Goal: Information Seeking & Learning: Stay updated

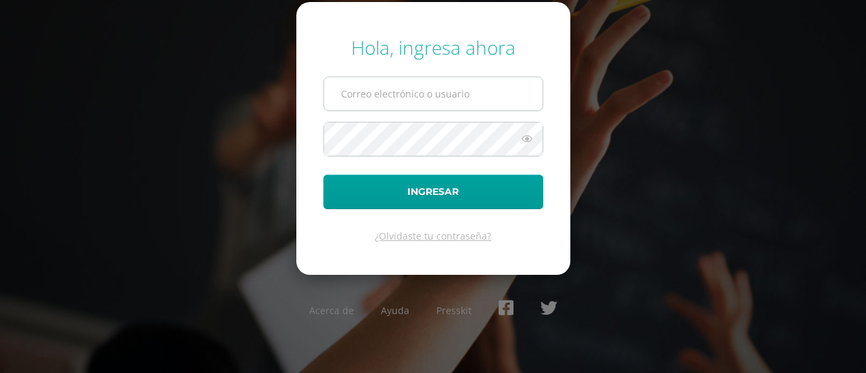
click at [399, 102] on input "text" at bounding box center [433, 93] width 219 height 33
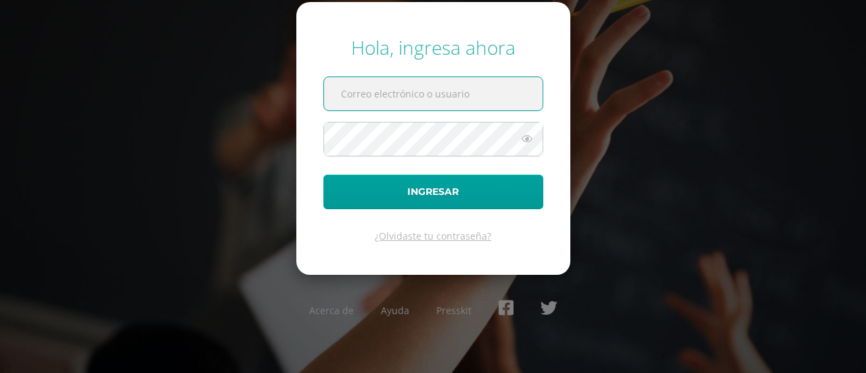
type input "[EMAIL_ADDRESS][DOMAIN_NAME]"
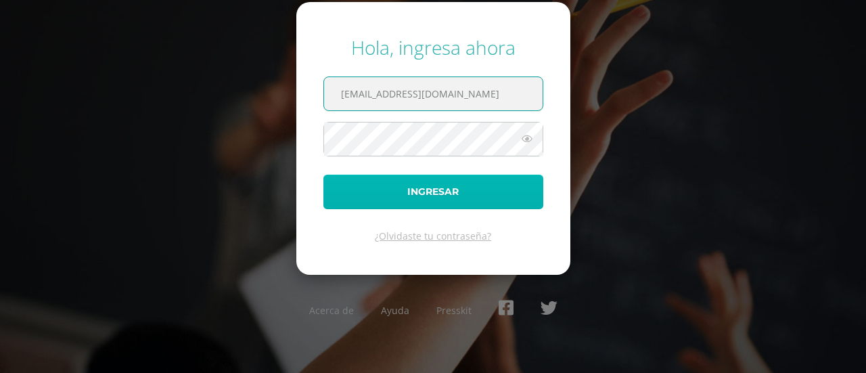
click at [448, 196] on button "Ingresar" at bounding box center [433, 192] width 220 height 35
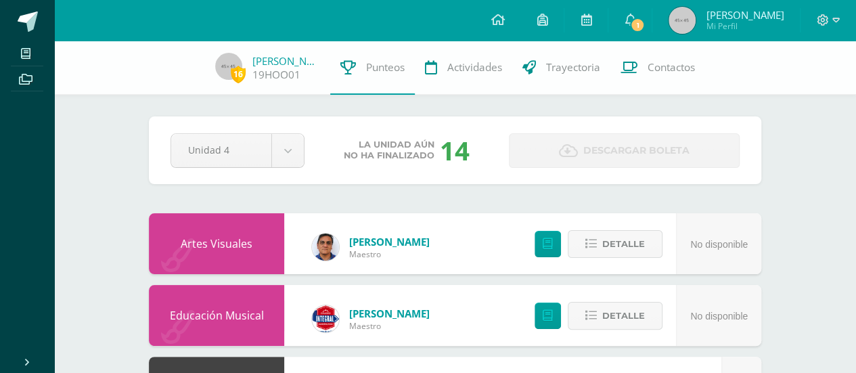
click at [698, 238] on div "No disponible" at bounding box center [719, 244] width 58 height 61
click at [645, 26] on span "1" at bounding box center [637, 25] width 15 height 15
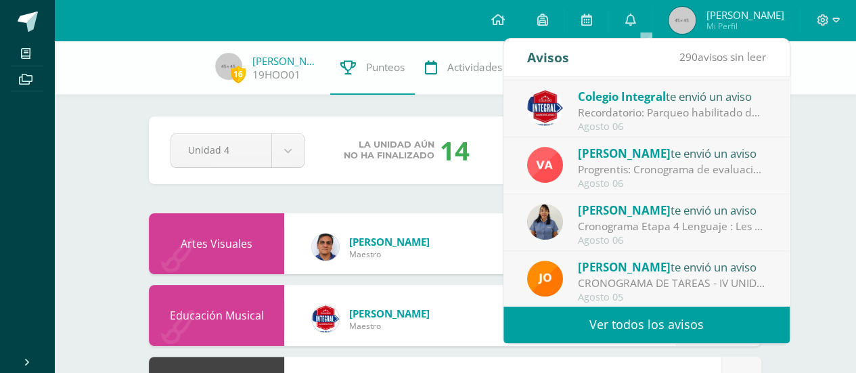
scroll to position [225, 0]
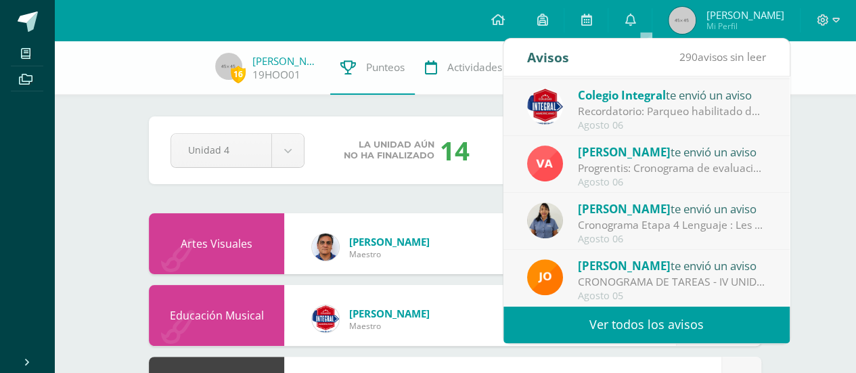
click at [618, 325] on link "Ver todos los avisos" at bounding box center [646, 324] width 286 height 37
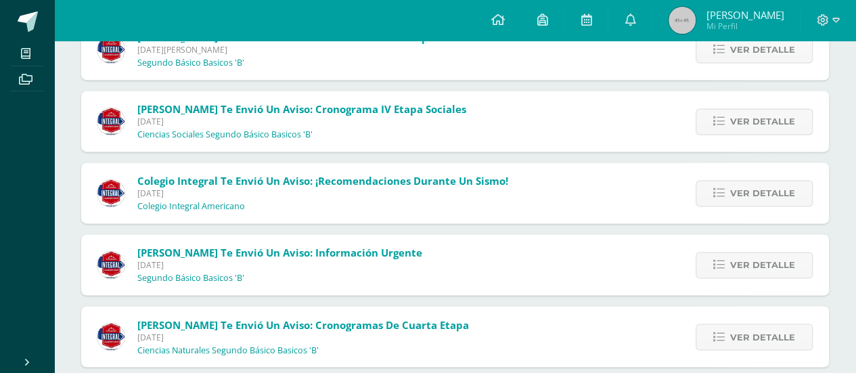
scroll to position [983, 0]
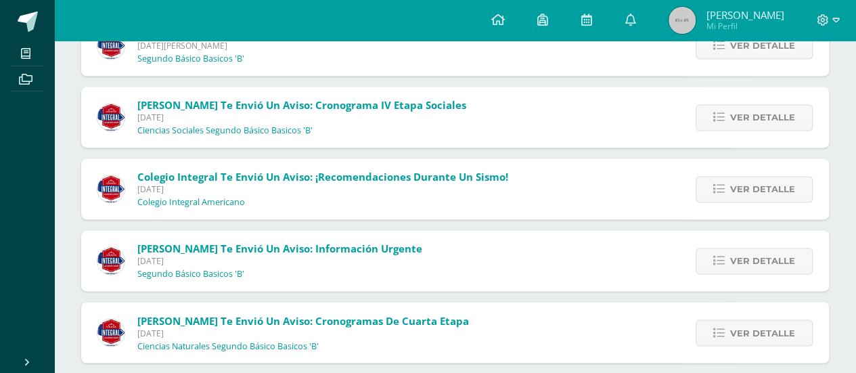
click at [490, 259] on div "Evelyn Mayén te envió un aviso: Información Urgente Jueves 31 de Julio de 2025 …" at bounding box center [455, 260] width 748 height 61
click at [734, 262] on span "Ver detalle" at bounding box center [762, 260] width 65 height 25
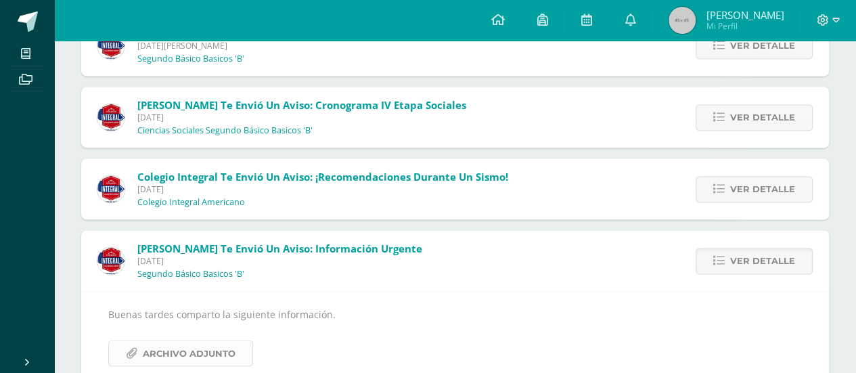
click at [210, 348] on span "Archivo Adjunto" at bounding box center [189, 352] width 93 height 25
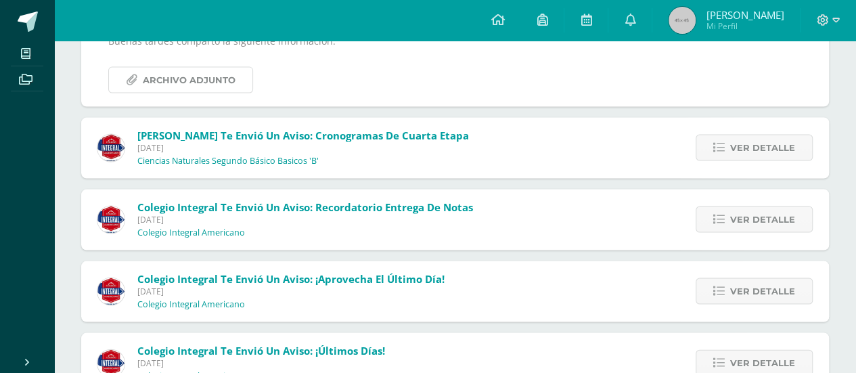
scroll to position [1265, 0]
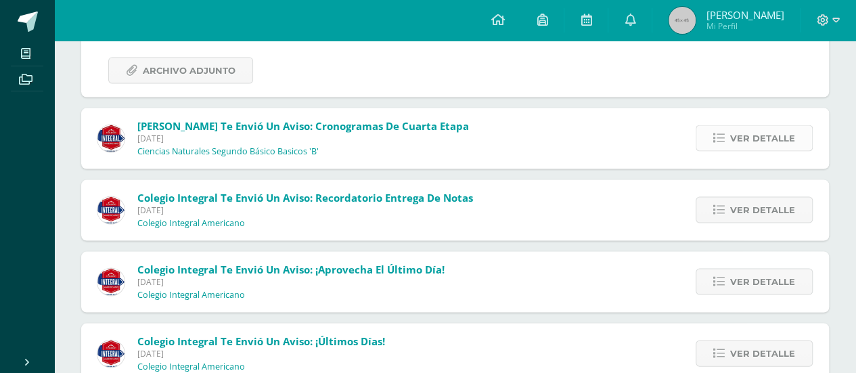
click at [755, 147] on span "Ver detalle" at bounding box center [762, 137] width 65 height 25
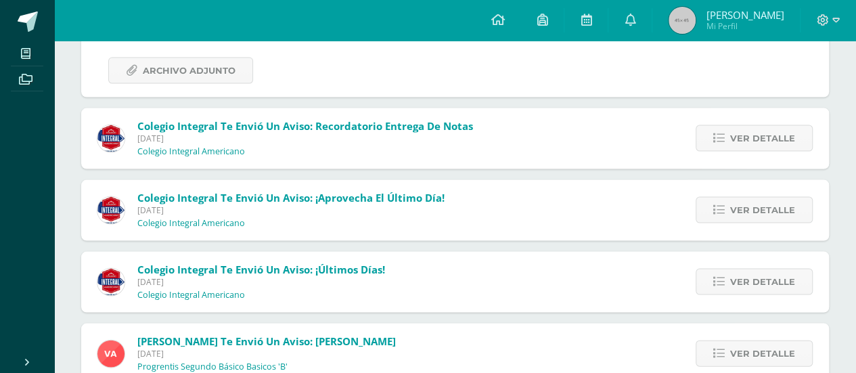
scroll to position [1205, 0]
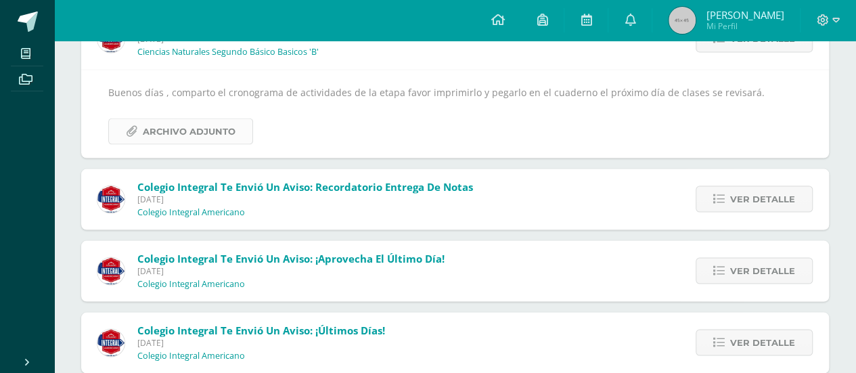
click at [187, 126] on span "Archivo Adjunto" at bounding box center [189, 130] width 93 height 25
